Goal: Transaction & Acquisition: Book appointment/travel/reservation

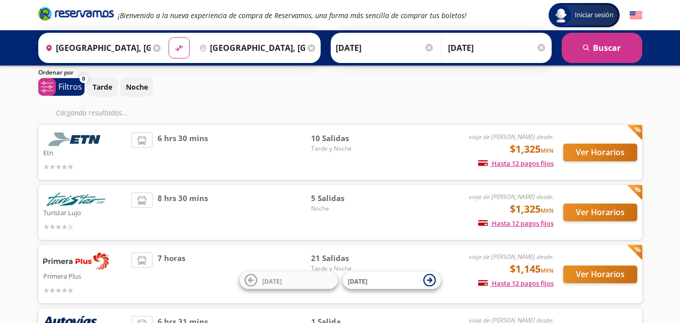
scroll to position [50, 0]
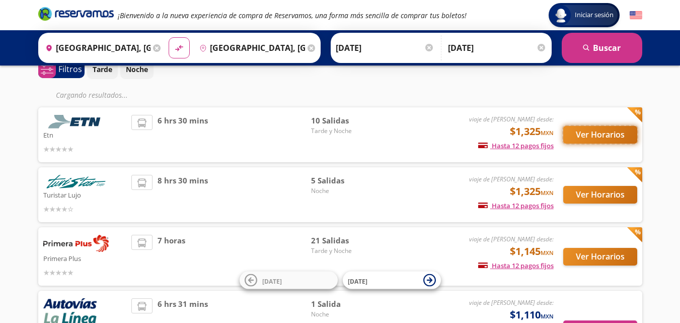
click at [599, 135] on button "Ver Horarios" at bounding box center [600, 135] width 74 height 18
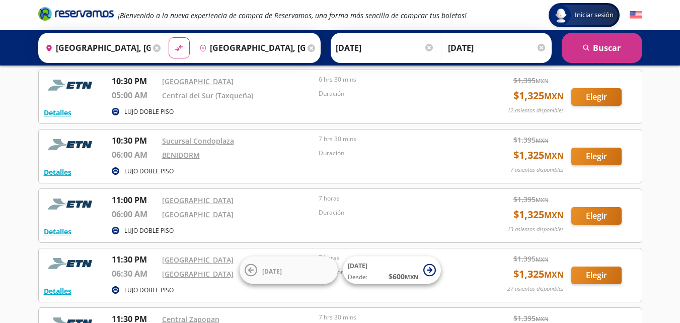
scroll to position [252, 0]
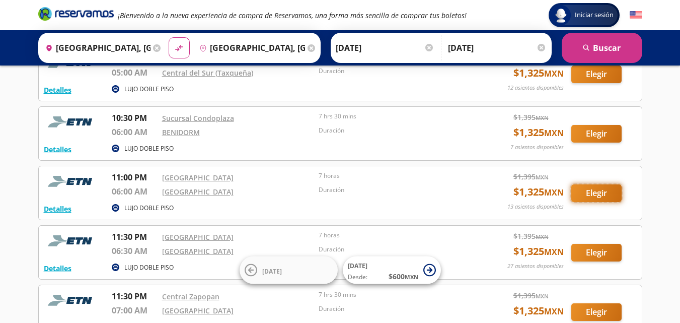
click at [597, 192] on button "Elegir" at bounding box center [596, 193] width 50 height 18
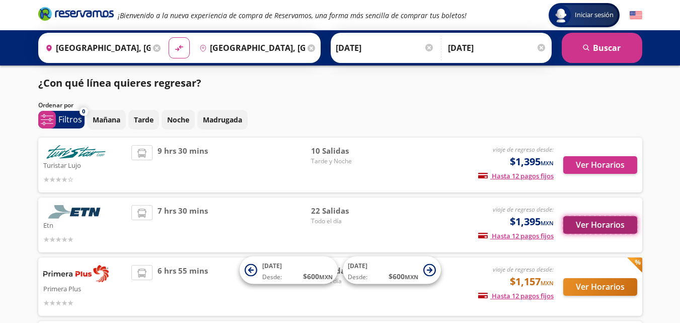
click at [597, 223] on button "Ver Horarios" at bounding box center [600, 225] width 74 height 18
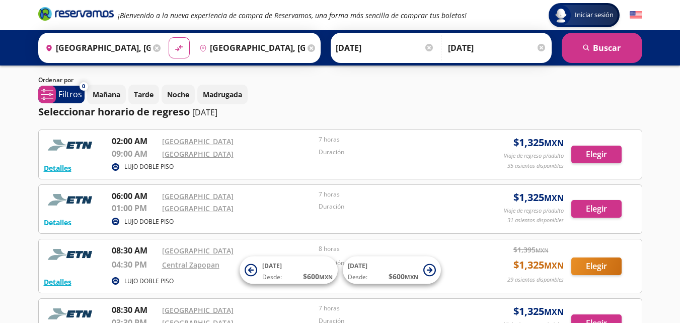
scroll to position [50, 0]
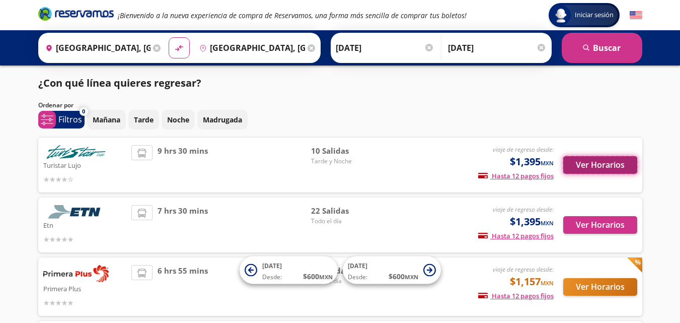
click at [614, 170] on button "Ver Horarios" at bounding box center [600, 165] width 74 height 18
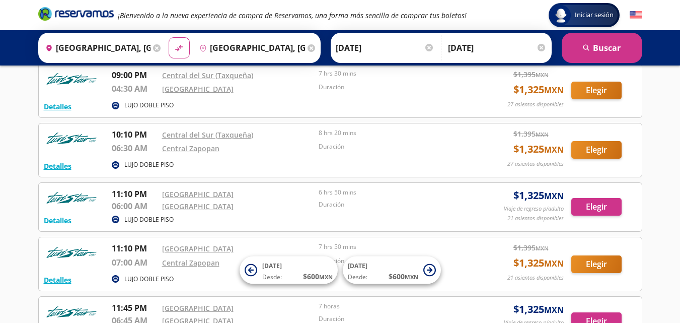
scroll to position [352, 0]
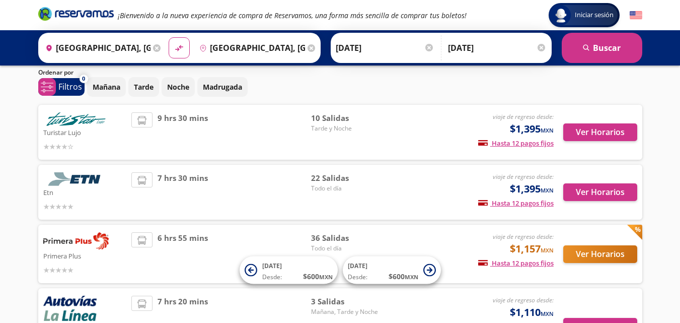
scroll to position [50, 0]
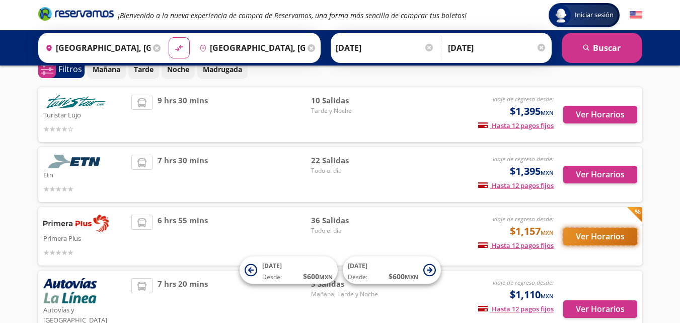
click at [603, 238] on button "Ver Horarios" at bounding box center [600, 236] width 74 height 18
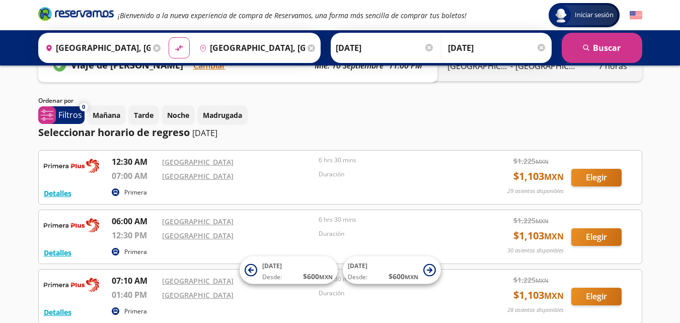
scroll to position [50, 0]
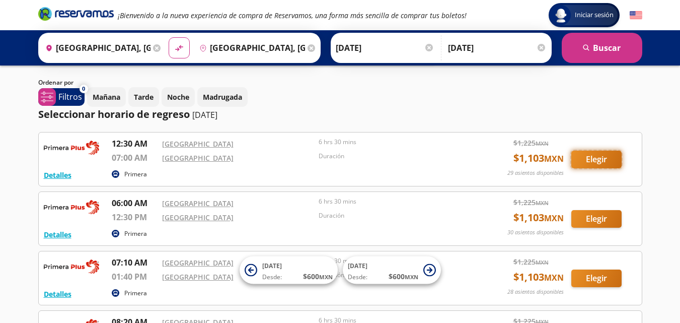
click at [589, 162] on button "Elegir" at bounding box center [596, 159] width 50 height 18
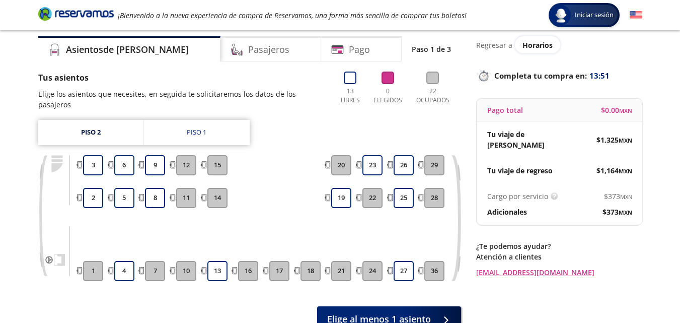
scroll to position [50, 0]
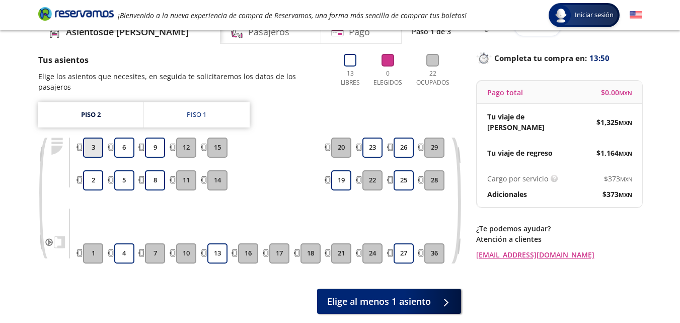
click at [90, 141] on button "3" at bounding box center [93, 147] width 20 height 20
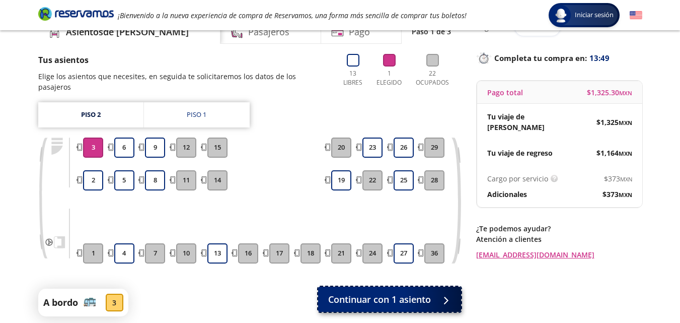
click at [371, 292] on span "Continuar con 1 asiento" at bounding box center [379, 299] width 103 height 14
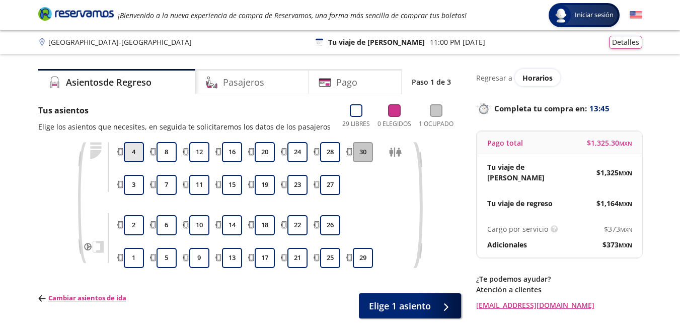
click at [133, 155] on button "4" at bounding box center [134, 152] width 20 height 20
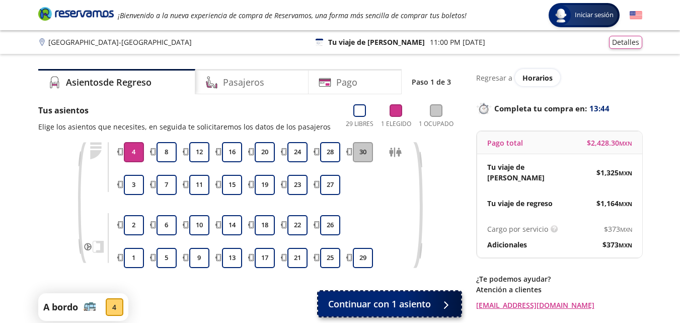
click at [436, 299] on div at bounding box center [443, 303] width 15 height 13
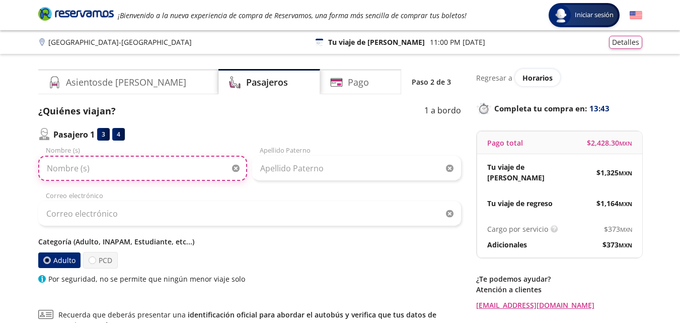
click at [153, 172] on input "Nombre (s)" at bounding box center [142, 168] width 209 height 25
type input "s"
type input "[PERSON_NAME]"
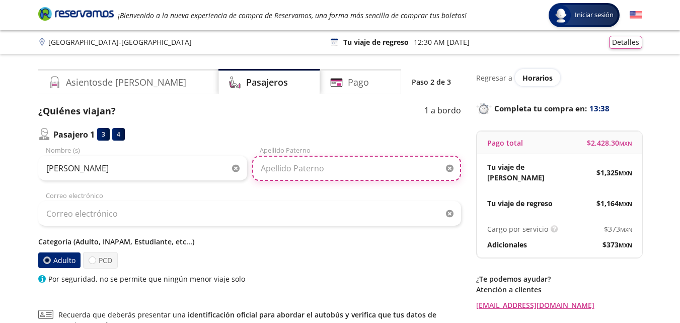
click at [277, 171] on input "Apellido Paterno" at bounding box center [356, 168] width 209 height 25
type input "[PERSON_NAME]"
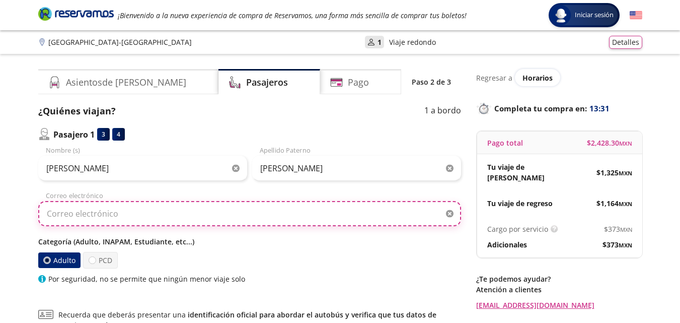
click at [225, 207] on input "Correo electrónico" at bounding box center [249, 213] width 423 height 25
type input "[EMAIL_ADDRESS][DOMAIN_NAME]"
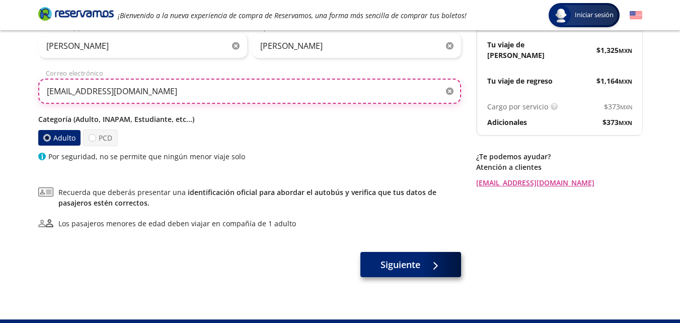
scroll to position [144, 0]
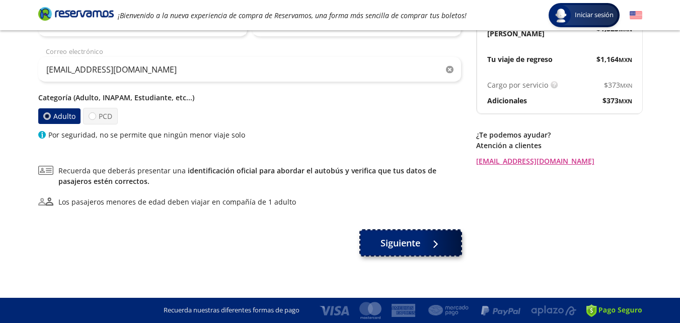
click at [440, 251] on button "Siguiente" at bounding box center [410, 242] width 101 height 25
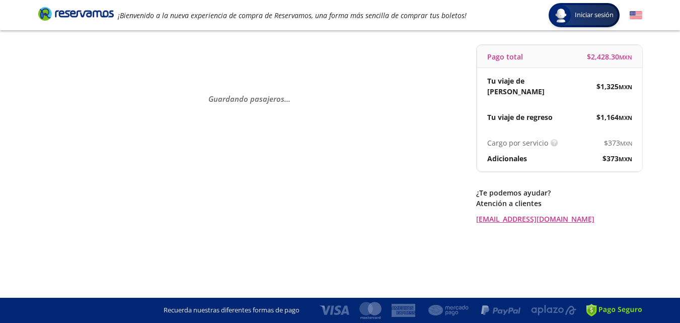
scroll to position [0, 0]
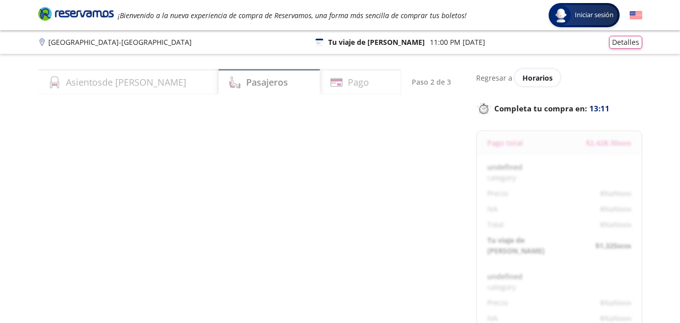
select select "MX"
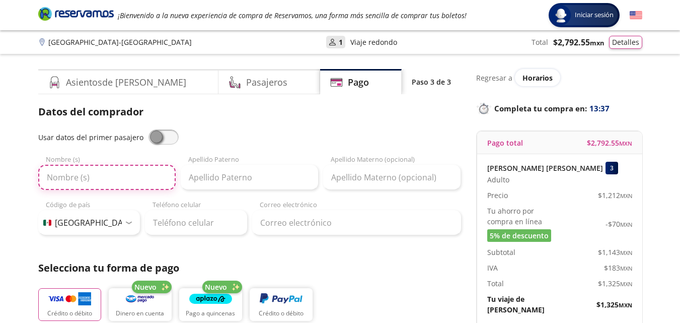
click at [130, 176] on input "Nombre (s)" at bounding box center [106, 177] width 137 height 25
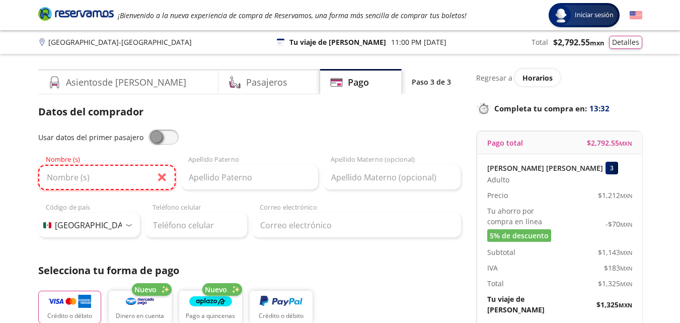
type input "Diego"
type input "[PERSON_NAME]"
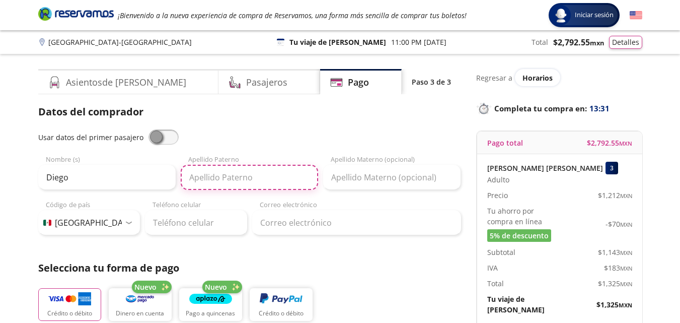
click at [218, 185] on input "Apellido Paterno" at bounding box center [249, 177] width 137 height 25
type input "B"
type input "[PERSON_NAME]"
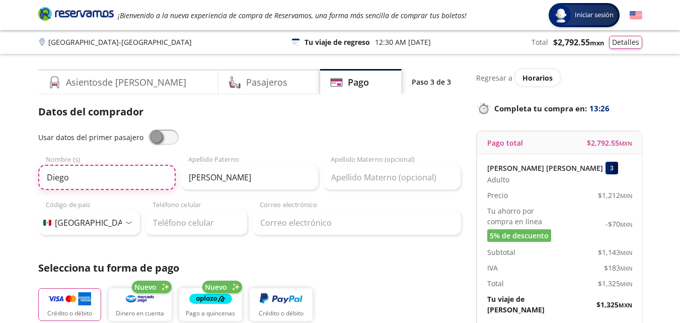
click at [144, 179] on input "Diego" at bounding box center [106, 177] width 137 height 25
type input "D"
type input "DIEGO"
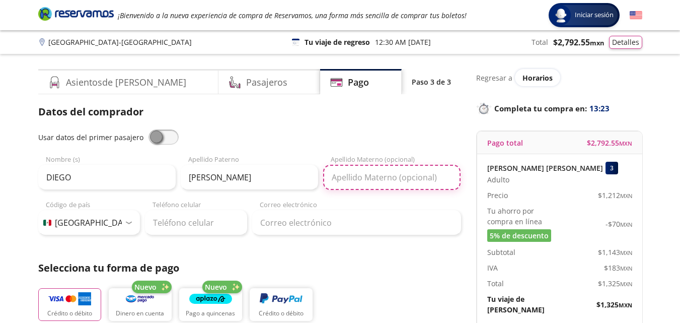
click at [376, 178] on input "Apellido Materno (opcional)" at bounding box center [391, 177] width 137 height 25
type input "[PERSON_NAME]"
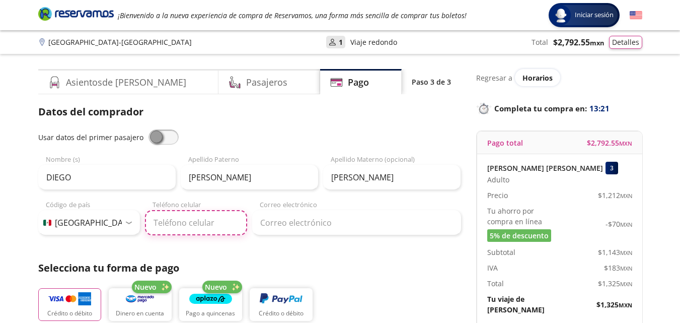
click at [181, 220] on input "Teléfono celular" at bounding box center [196, 222] width 102 height 25
type input "[PHONE_NUMBER]"
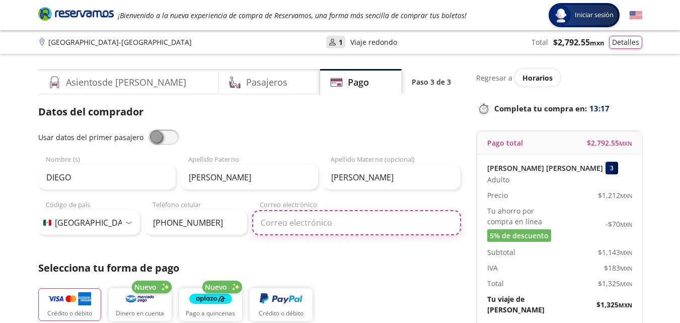
click at [273, 229] on input "Correo electrónico" at bounding box center [356, 222] width 209 height 25
type input "[EMAIL_ADDRESS][DOMAIN_NAME]"
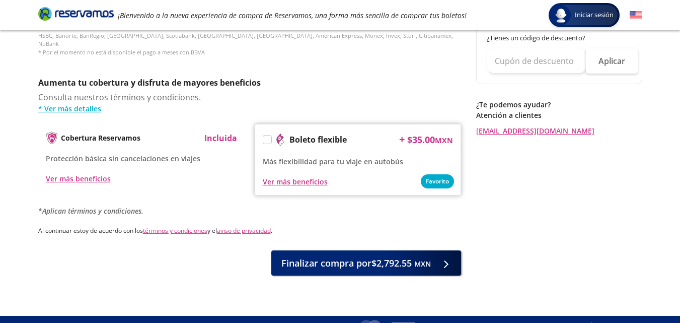
scroll to position [503, 0]
